Goal: Use online tool/utility: Utilize a website feature to perform a specific function

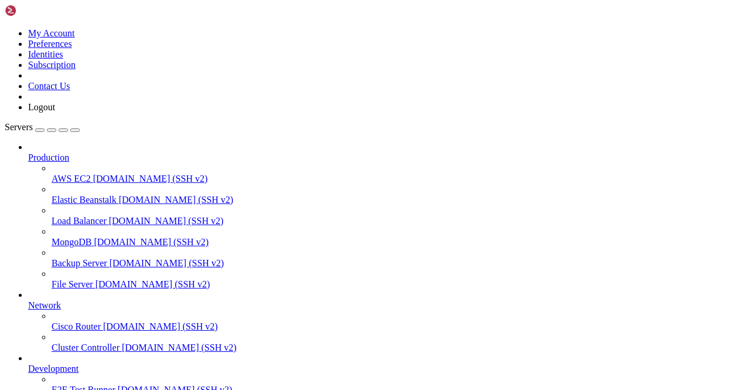
scroll to position [145, 0]
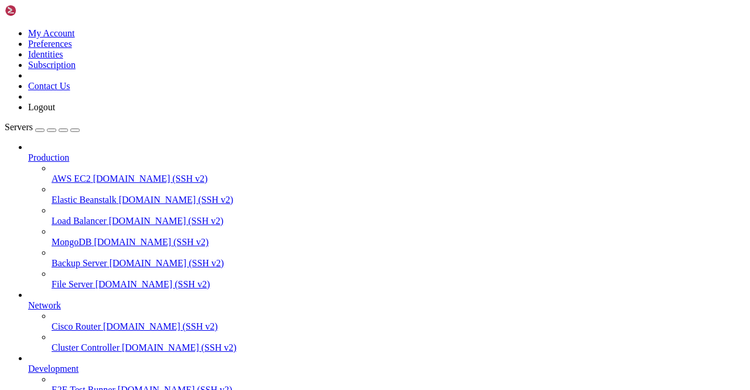
scroll to position [1149, 0]
